Goal: Find specific page/section: Find specific page/section

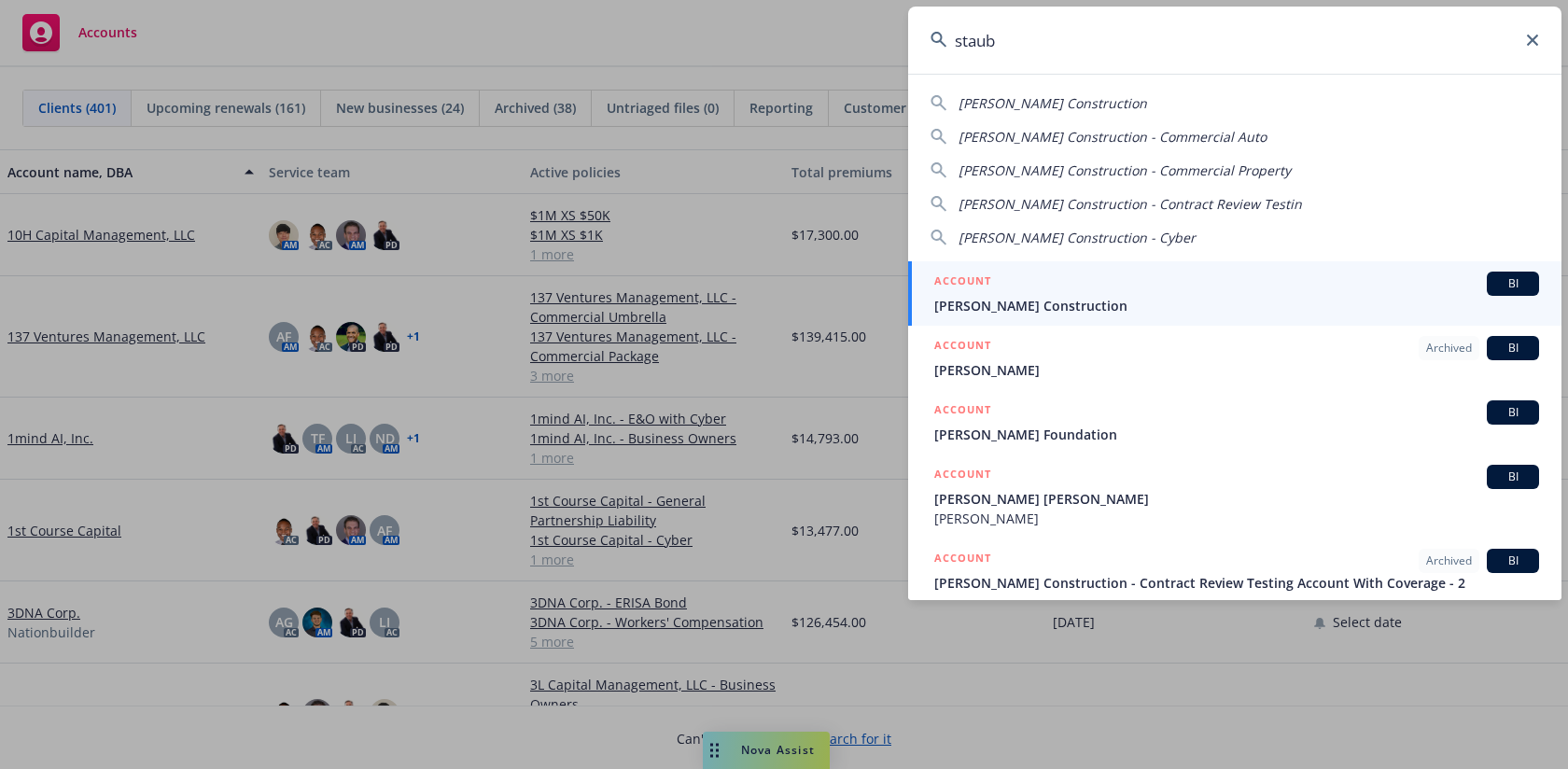
type input "staub"
click at [1089, 307] on span "[PERSON_NAME] Construction" at bounding box center [1237, 305] width 605 height 20
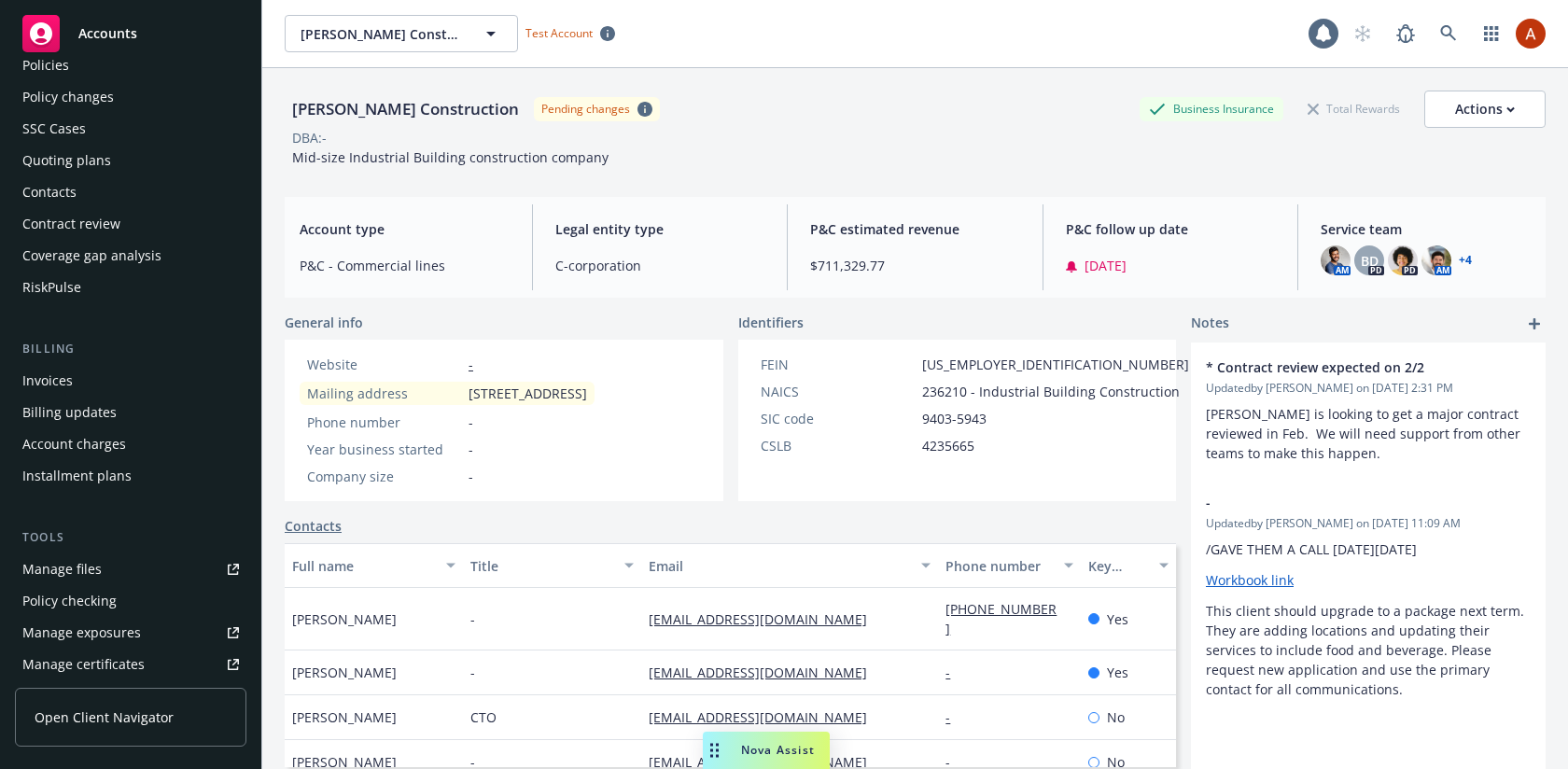
scroll to position [113, 0]
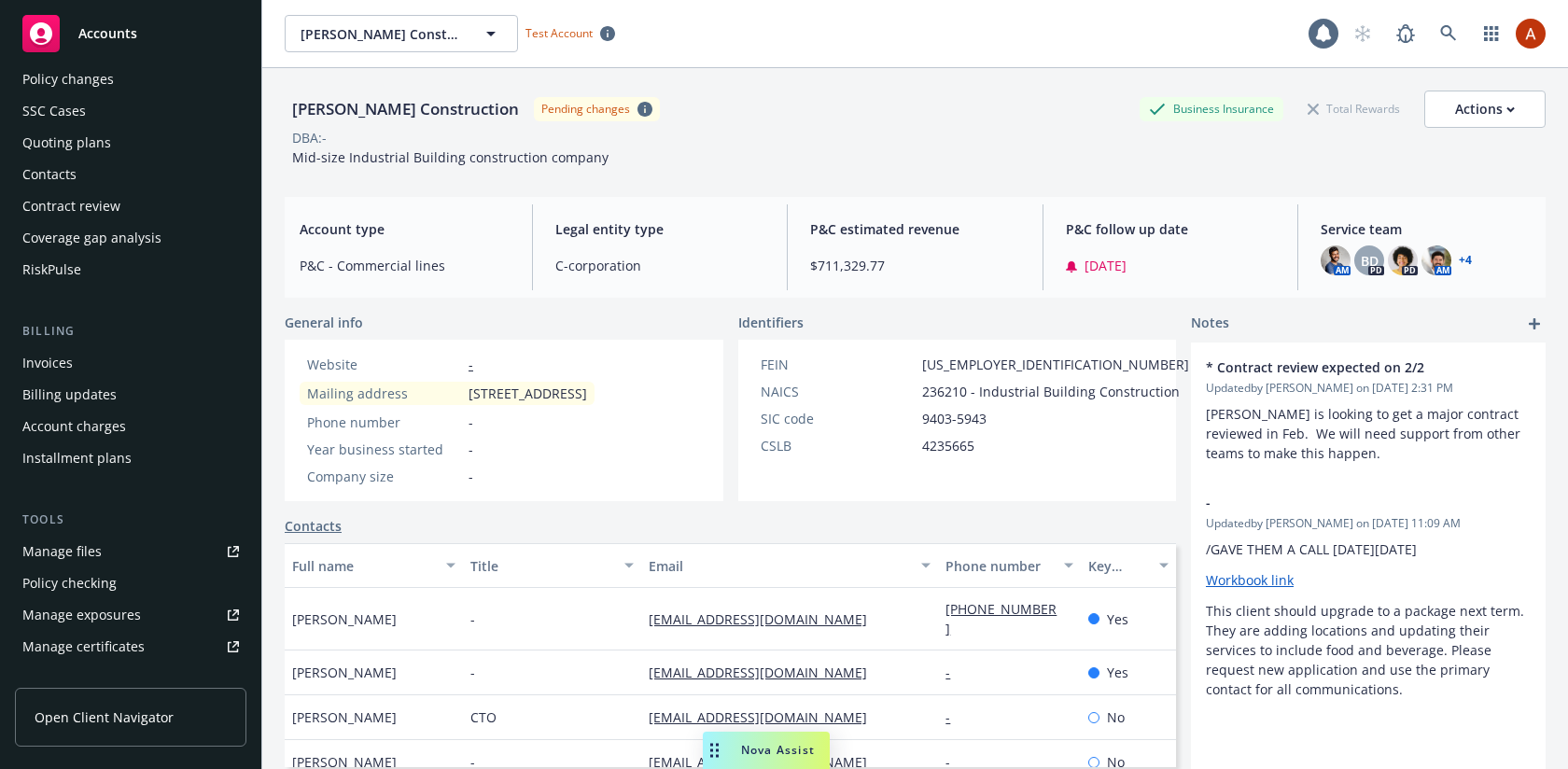
click at [69, 366] on div "Invoices" at bounding box center [48, 363] width 51 height 30
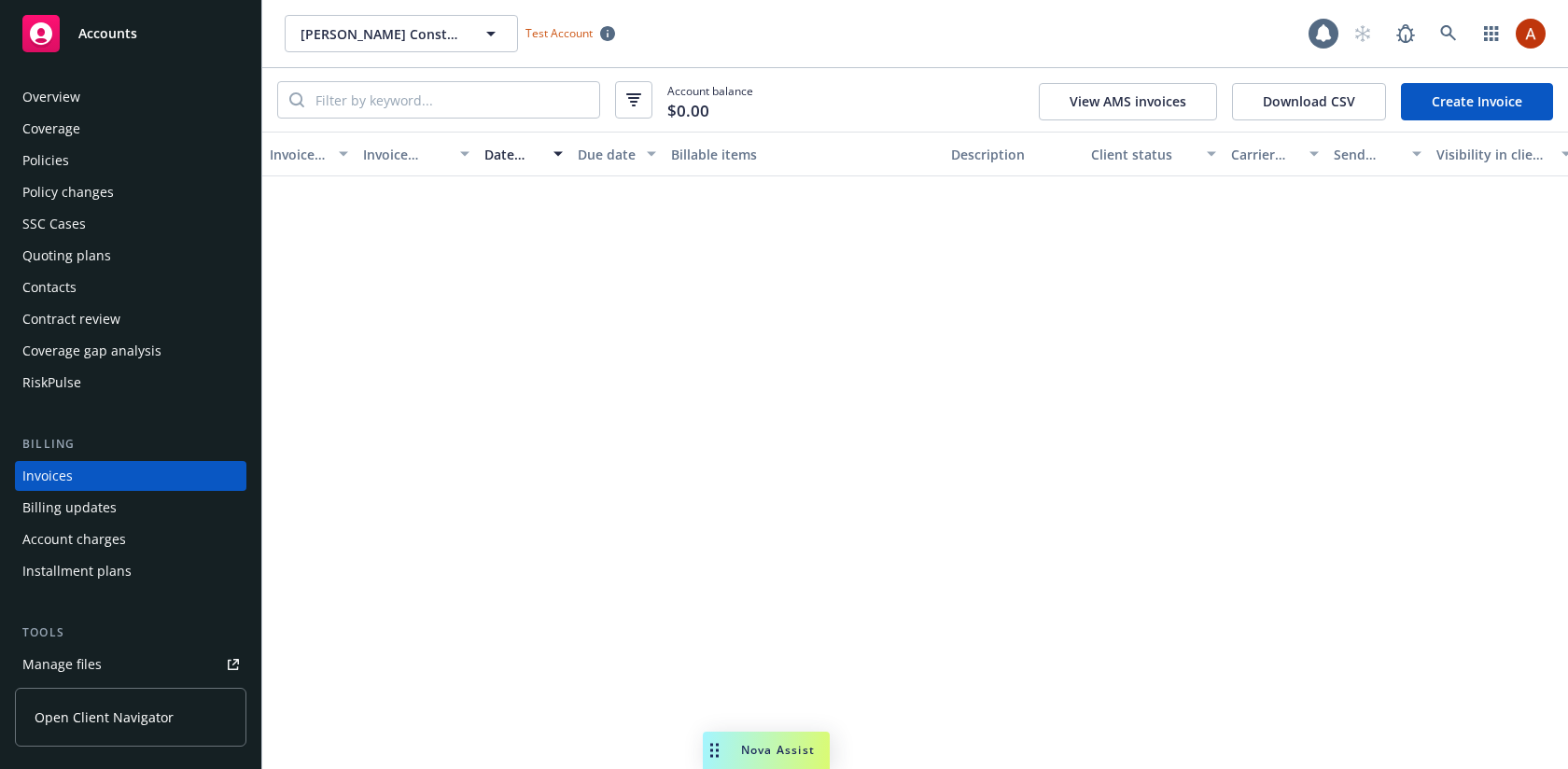
scroll to position [61, 0]
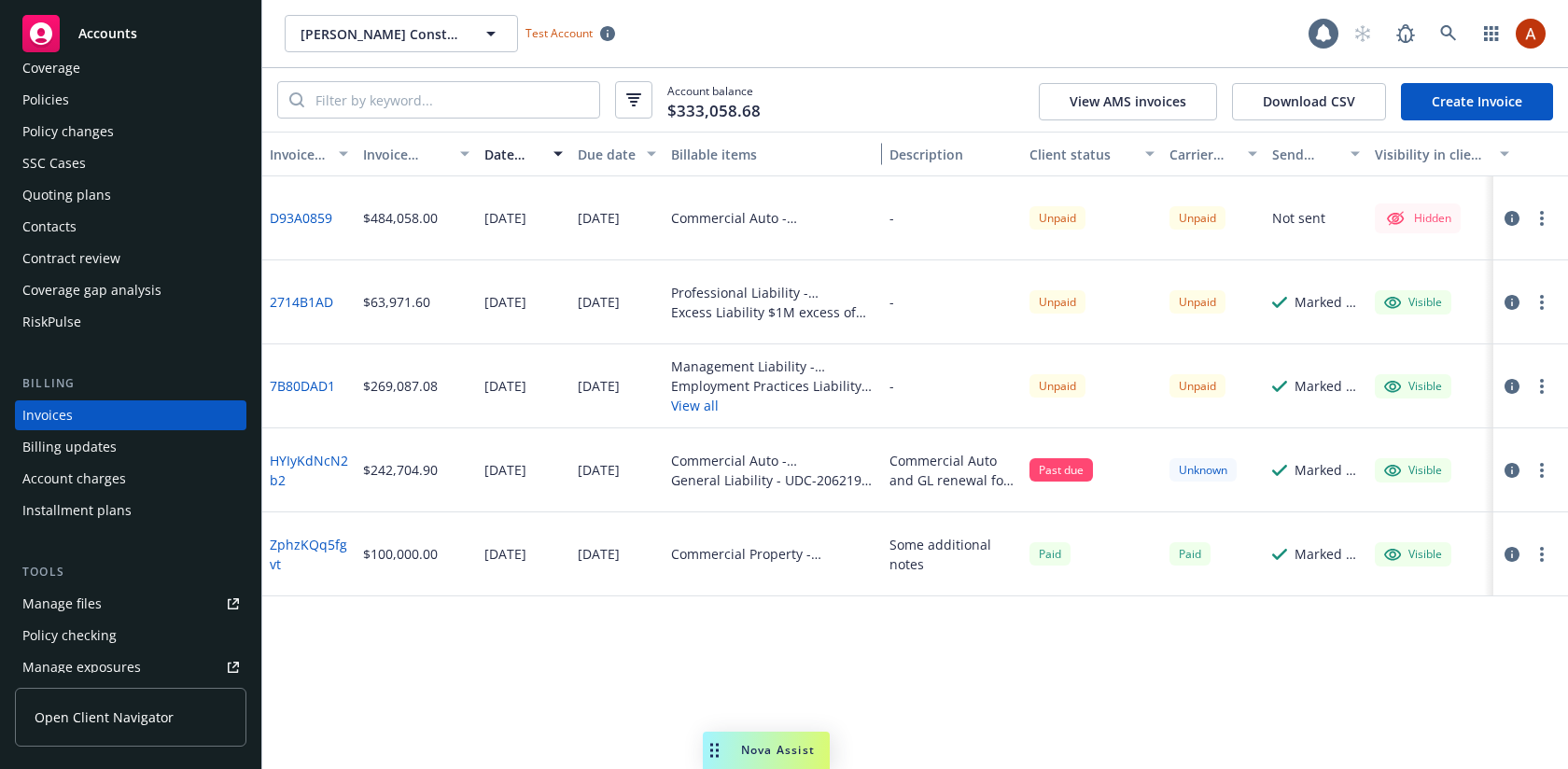
drag, startPoint x: 941, startPoint y: 155, endPoint x: 880, endPoint y: 149, distance: 61.3
click at [878, 149] on div "button" at bounding box center [873, 154] width 9 height 43
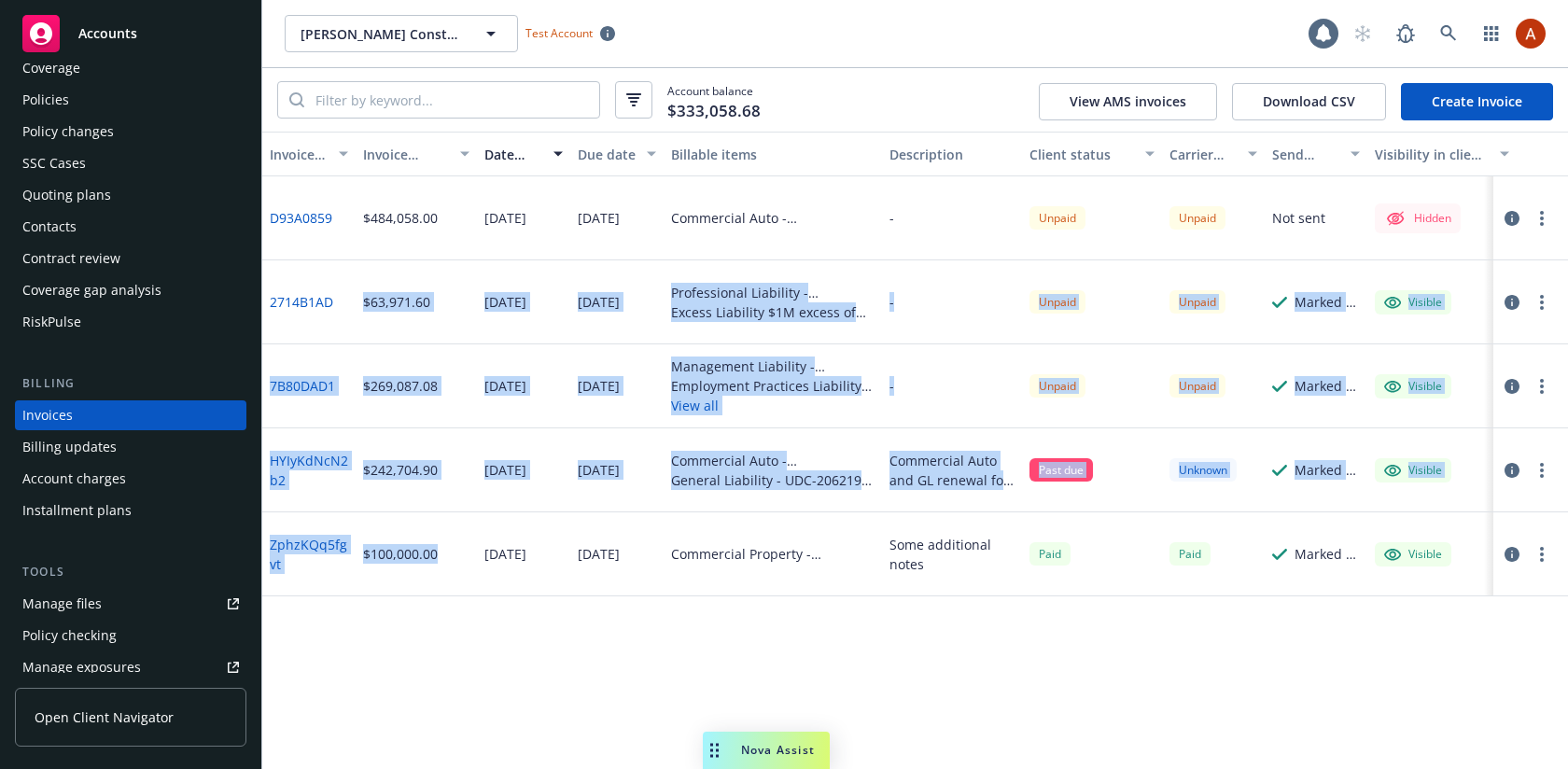
click at [271, 342] on div "Invoice ID Invoice amount Date issued Due date Billable items Description Clien…" at bounding box center [915, 450] width 1306 height 638
